Goal: Task Accomplishment & Management: Manage account settings

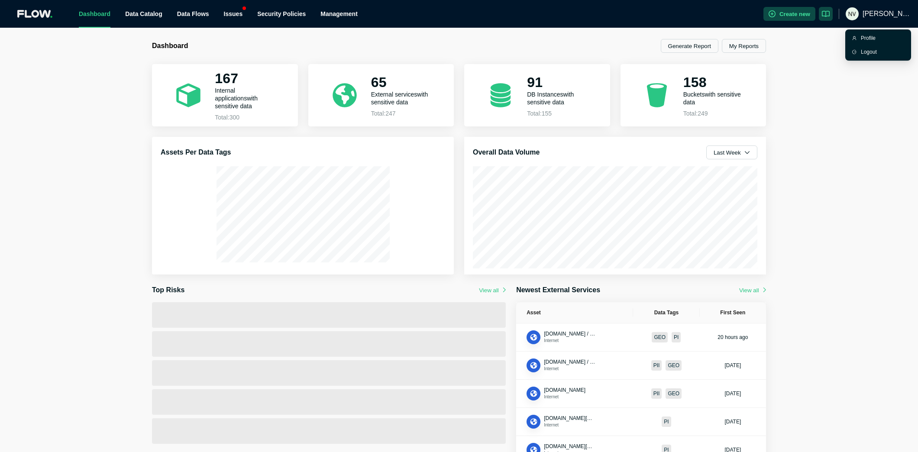
click at [882, 13] on span "[PERSON_NAME]" at bounding box center [886, 14] width 48 height 28
click at [877, 39] on div "Profile" at bounding box center [881, 38] width 43 height 9
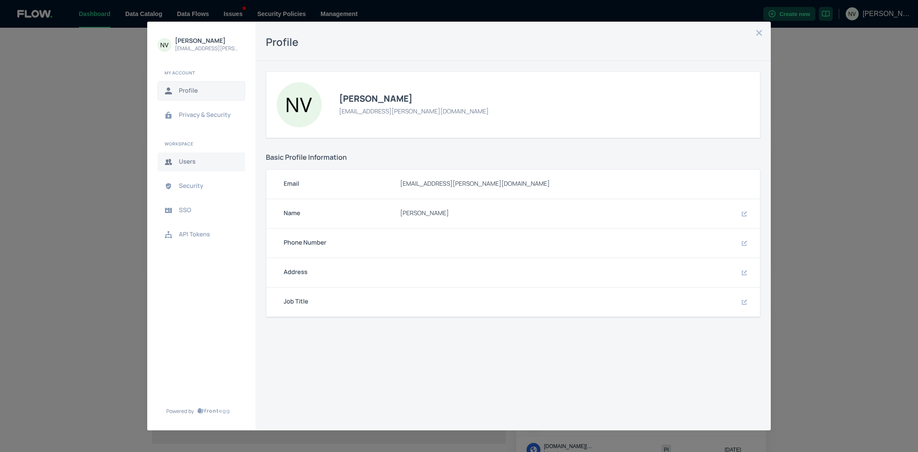
click at [224, 155] on button "Users" at bounding box center [201, 161] width 87 height 19
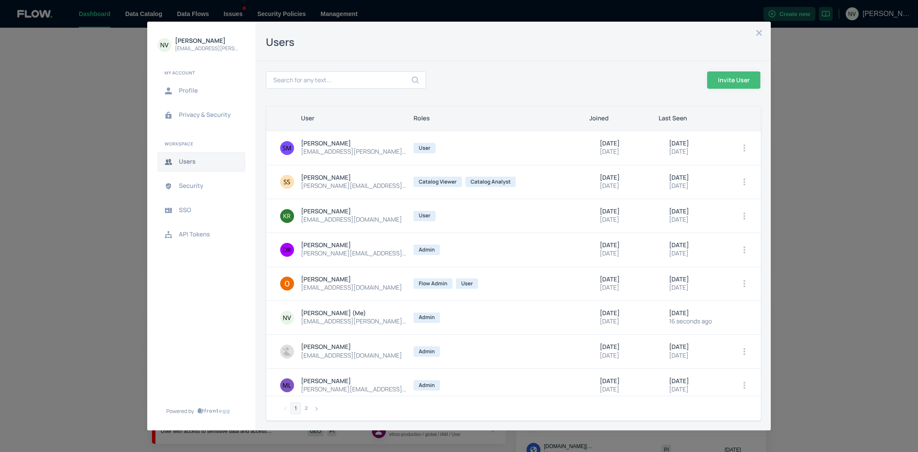
click at [766, 33] on div "Users" at bounding box center [512, 41] width 515 height 39
click at [760, 33] on icon "close admin-box" at bounding box center [758, 32] width 7 height 7
